Goal: Communication & Community: Answer question/provide support

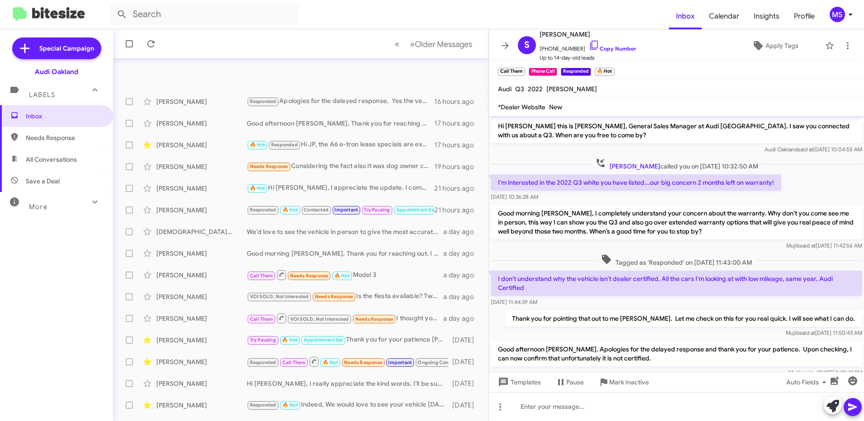
scroll to position [100, 0]
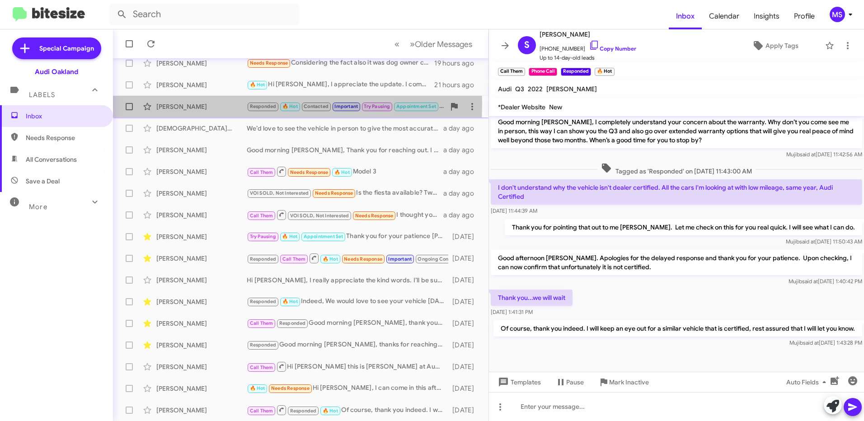
click at [208, 103] on div "[PERSON_NAME]" at bounding box center [201, 106] width 90 height 9
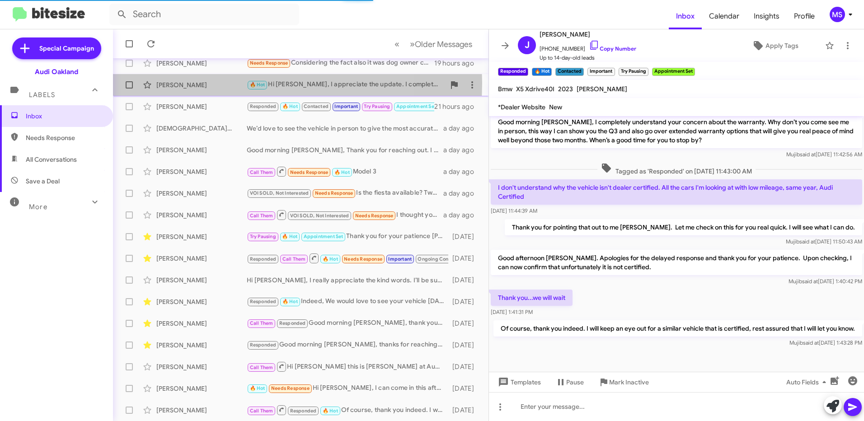
click at [218, 83] on div "[PERSON_NAME]" at bounding box center [201, 84] width 90 height 9
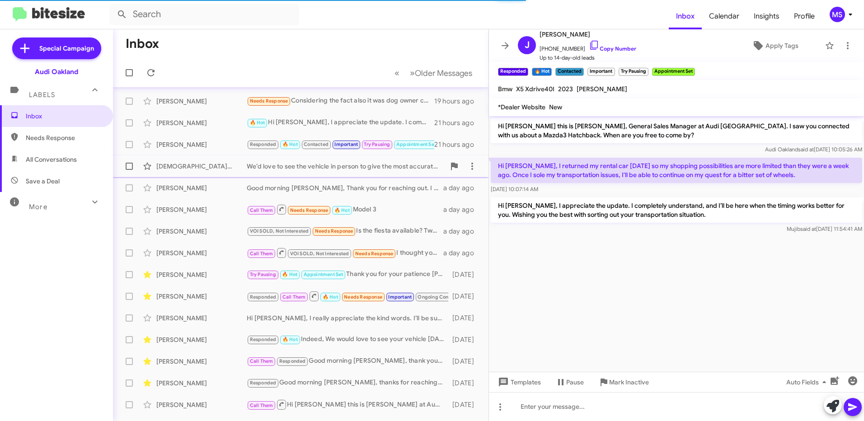
scroll to position [13, 0]
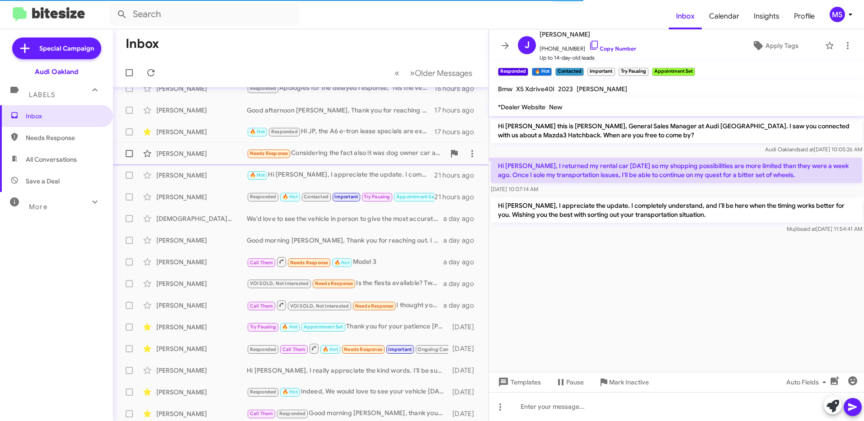
click at [210, 149] on div "[PERSON_NAME]" at bounding box center [201, 153] width 90 height 9
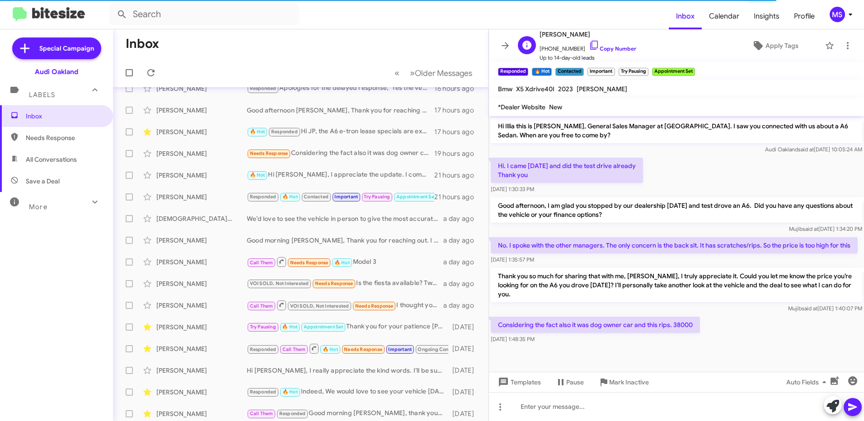
click at [616, 45] on span "[PHONE_NUMBER] Copy Number" at bounding box center [588, 47] width 97 height 14
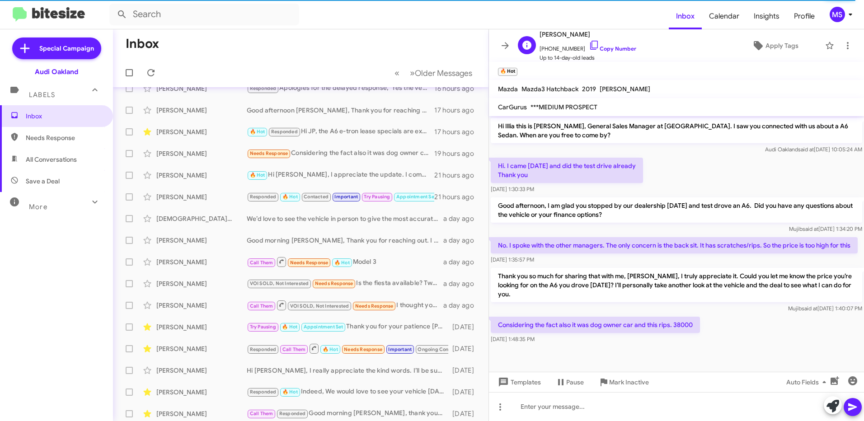
click at [609, 44] on span "[PHONE_NUMBER] Copy Number" at bounding box center [588, 47] width 97 height 14
click at [615, 48] on link "Copy Number" at bounding box center [612, 48] width 47 height 7
click at [614, 48] on link "Copy Number" at bounding box center [612, 48] width 47 height 7
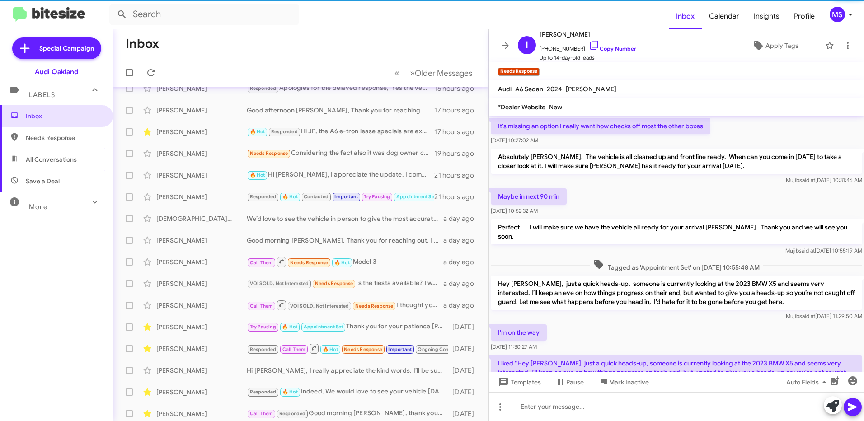
scroll to position [453, 0]
